Goal: Task Accomplishment & Management: Complete application form

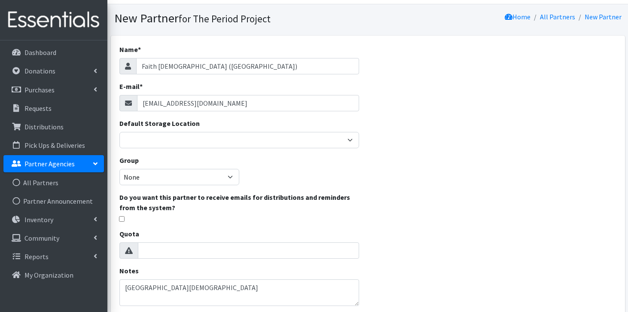
scroll to position [30, 0]
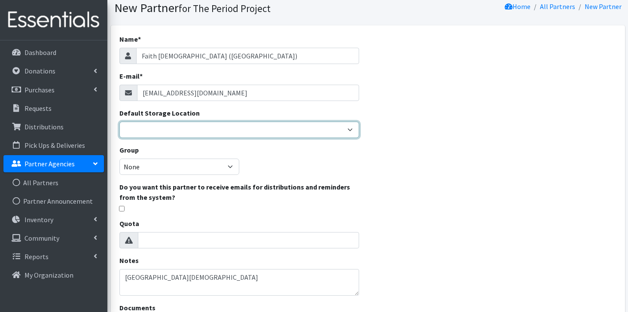
click at [252, 132] on select "[PERSON_NAME] HPP [GEOGRAPHIC_DATA], [GEOGRAPHIC_DATA] [GEOGRAPHIC_DATA] [GEOGR…" at bounding box center [239, 130] width 240 height 16
select select "253"
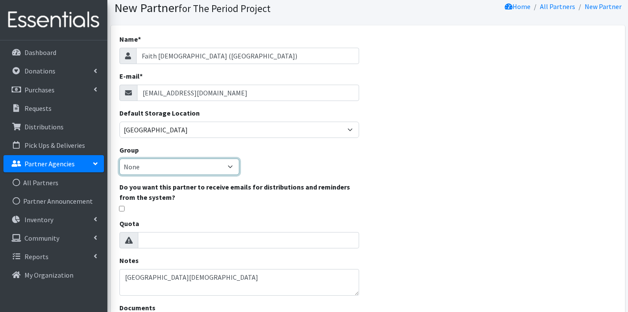
click at [227, 166] on select "None [GEOGRAPHIC_DATA] Unsheltered Support Head Start Library [PERSON_NAME] Fou…" at bounding box center [179, 166] width 120 height 16
select select "107"
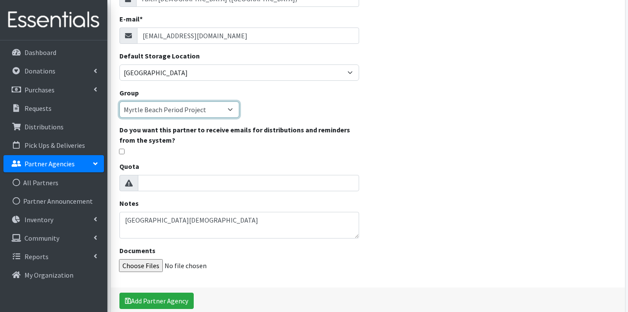
scroll to position [96, 0]
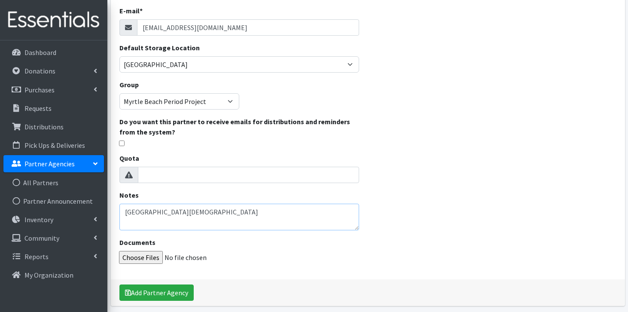
click at [233, 209] on textarea "Williamsburg County church" at bounding box center [239, 217] width 240 height 27
type textarea "Williamsburg County church health and wellness program"
click at [136, 289] on button "Add Partner Agency" at bounding box center [156, 292] width 74 height 16
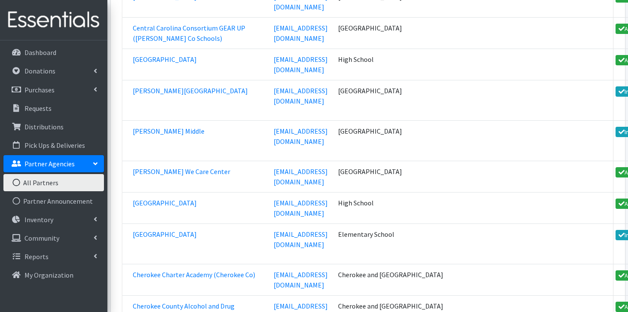
scroll to position [8075, 0]
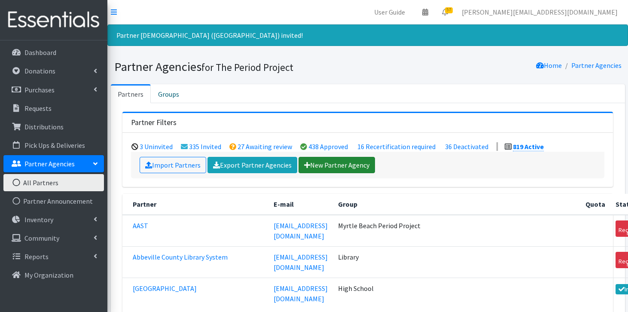
click at [311, 167] on link "New Partner Agency" at bounding box center [337, 165] width 76 height 16
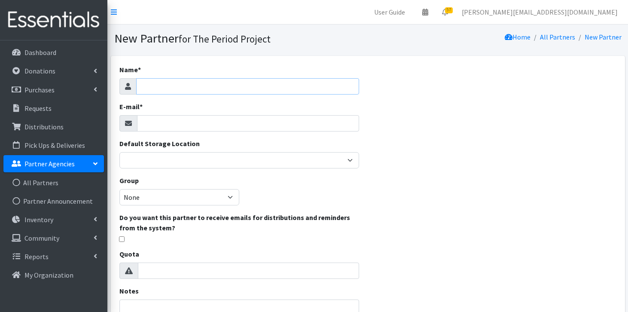
click at [335, 87] on input "Name *" at bounding box center [247, 86] width 223 height 16
type input "Rotary Club of Seneca ([GEOGRAPHIC_DATA])"
click at [262, 128] on input "E-mail *" at bounding box center [248, 123] width 222 height 16
paste input "andimwald@gmail.com <andimwald@gmail.com>"
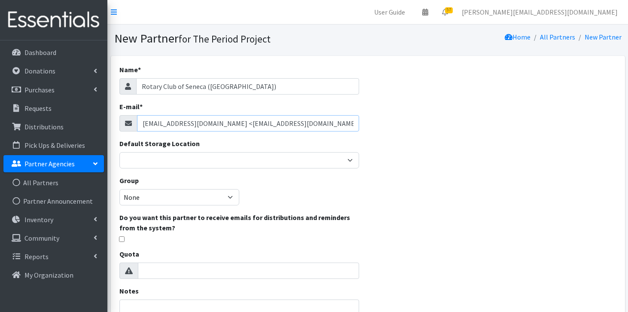
drag, startPoint x: 217, startPoint y: 124, endPoint x: 115, endPoint y: 121, distance: 101.8
click at [115, 121] on div "Name * Rotary Club of Seneca (Oconee) E-mail * andimwald@gmail.com <andimwald@g…" at bounding box center [239, 215] width 257 height 319
type input "andimwald@gmail.com"
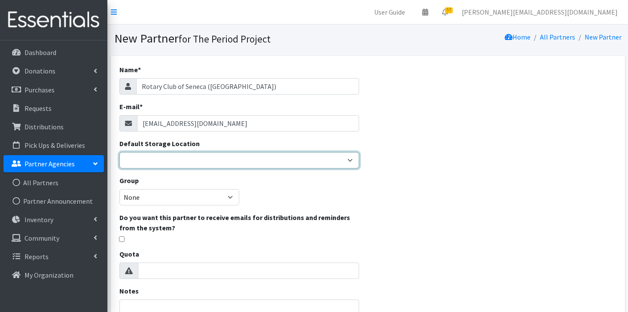
click at [137, 157] on select "Anderson HPP Atlanta, GA Charleston Charlotte Clemson University Columbia chapt…" at bounding box center [239, 160] width 240 height 16
select select "230"
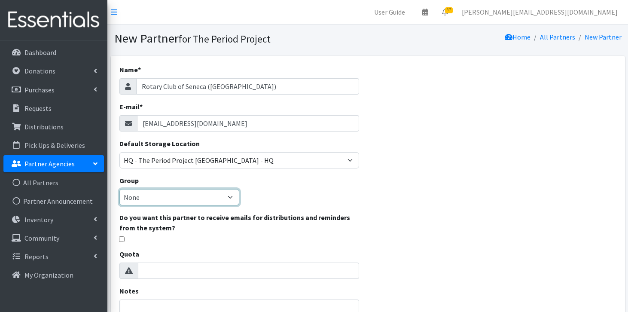
click at [172, 198] on select "None Middle School High School Elementary School Unsheltered Support Head Start…" at bounding box center [179, 197] width 120 height 16
select select "86"
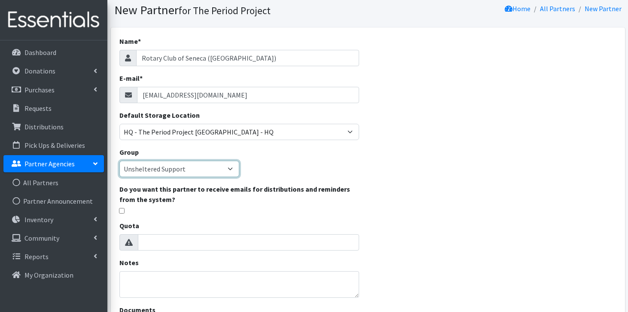
scroll to position [29, 0]
click at [152, 286] on textarea "Notes" at bounding box center [239, 283] width 240 height 27
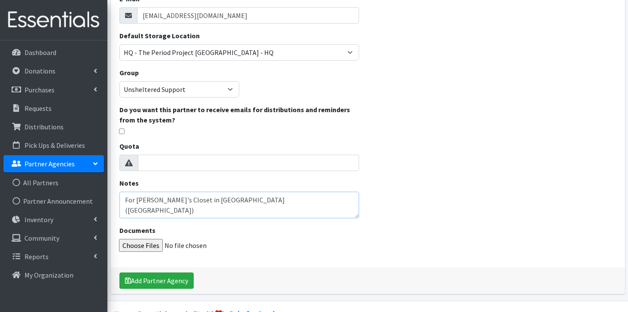
scroll to position [128, 0]
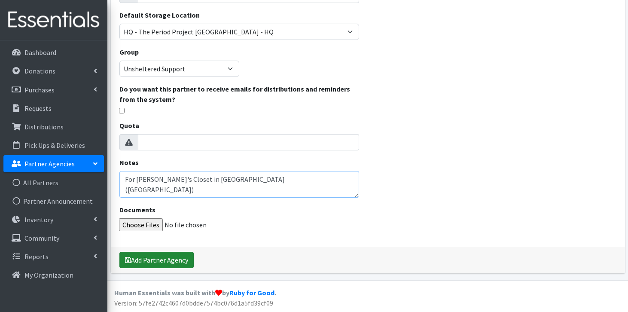
type textarea "For Grace's Closet in Seneca (Oconee County)"
click at [141, 261] on button "Add Partner Agency" at bounding box center [156, 260] width 74 height 16
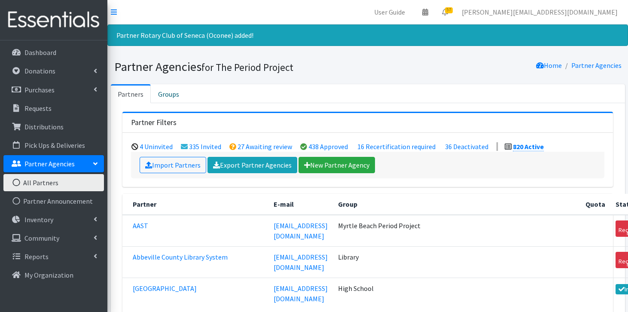
scroll to position [22782, 0]
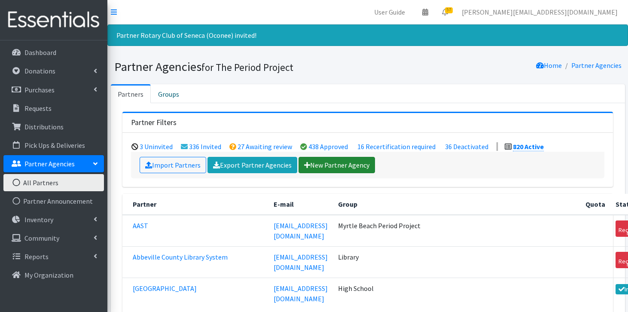
click at [316, 170] on link "New Partner Agency" at bounding box center [337, 165] width 76 height 16
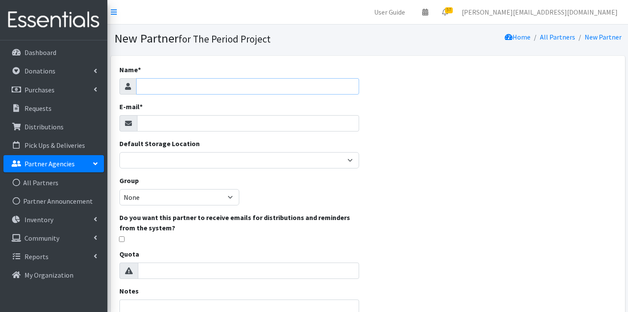
click at [276, 85] on input "Name *" at bounding box center [247, 86] width 223 height 16
type input "W"
type input "[DEMOGRAPHIC_DATA] Wellness Center (GVL)"
click at [233, 121] on input "E-mail *" at bounding box center [248, 123] width 222 height 16
paste input "[EMAIL_ADDRESS][DOMAIN_NAME]"
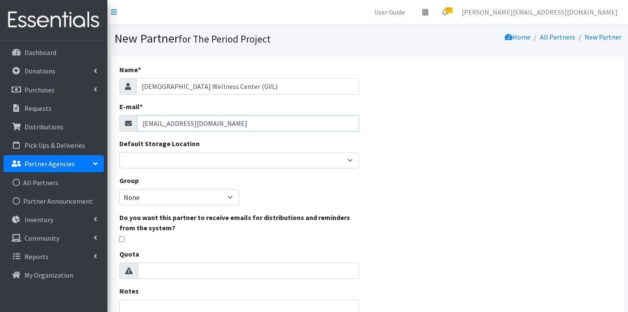
type input "[EMAIL_ADDRESS][DOMAIN_NAME]"
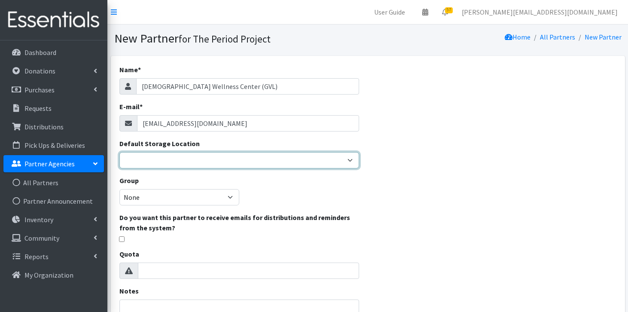
click at [199, 154] on select "[PERSON_NAME] HPP [GEOGRAPHIC_DATA], [GEOGRAPHIC_DATA] [GEOGRAPHIC_DATA] [GEOGR…" at bounding box center [239, 160] width 240 height 16
select select "230"
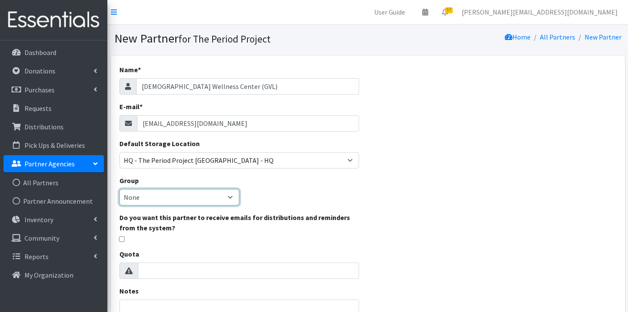
click at [189, 199] on select "None [GEOGRAPHIC_DATA] Unsheltered Support Head Start Library [PERSON_NAME] Fou…" at bounding box center [179, 197] width 120 height 16
select select "203"
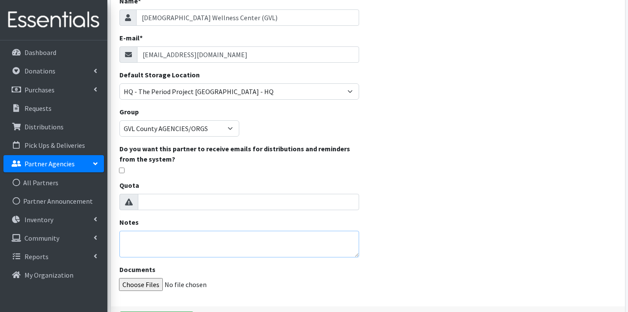
click at [224, 244] on textarea "Notes" at bounding box center [239, 244] width 240 height 27
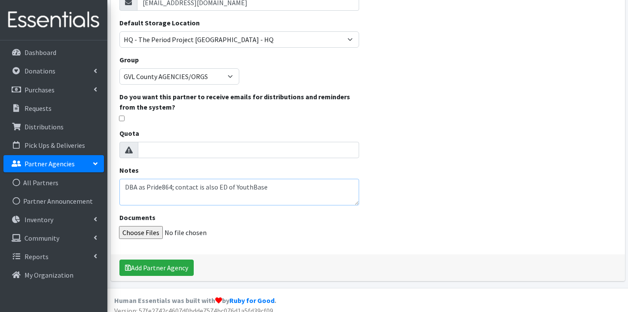
scroll to position [128, 0]
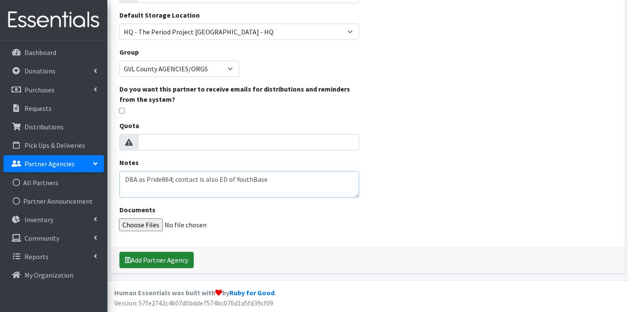
type textarea "DBA as Pride864; contact is also ED of YouthBase"
click at [163, 255] on button "Add Partner Agency" at bounding box center [156, 260] width 74 height 16
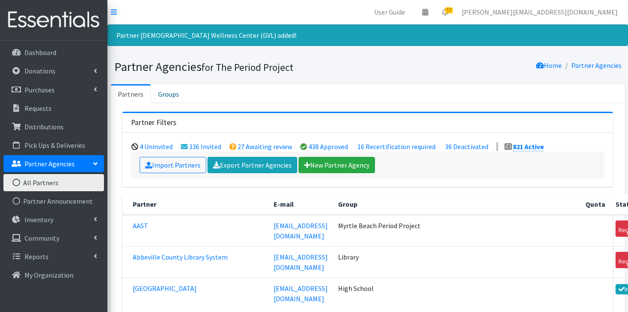
scroll to position [21691, 0]
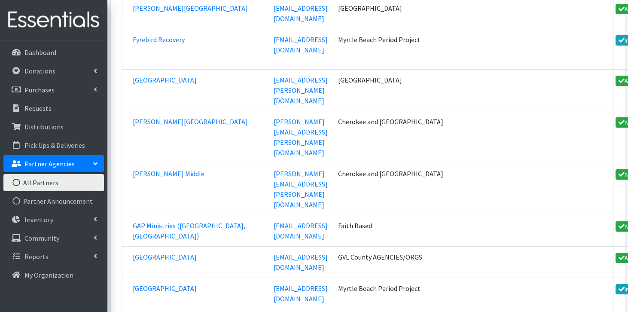
scroll to position [10209, 0]
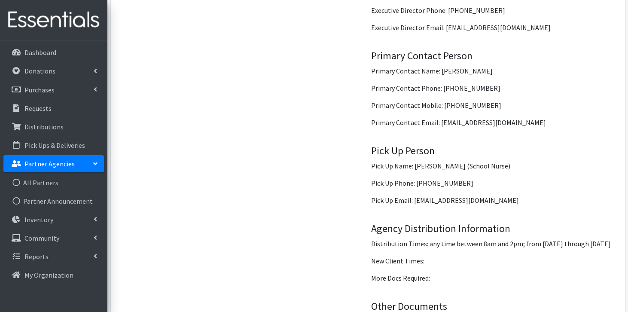
scroll to position [960, 0]
